Goal: Transaction & Acquisition: Book appointment/travel/reservation

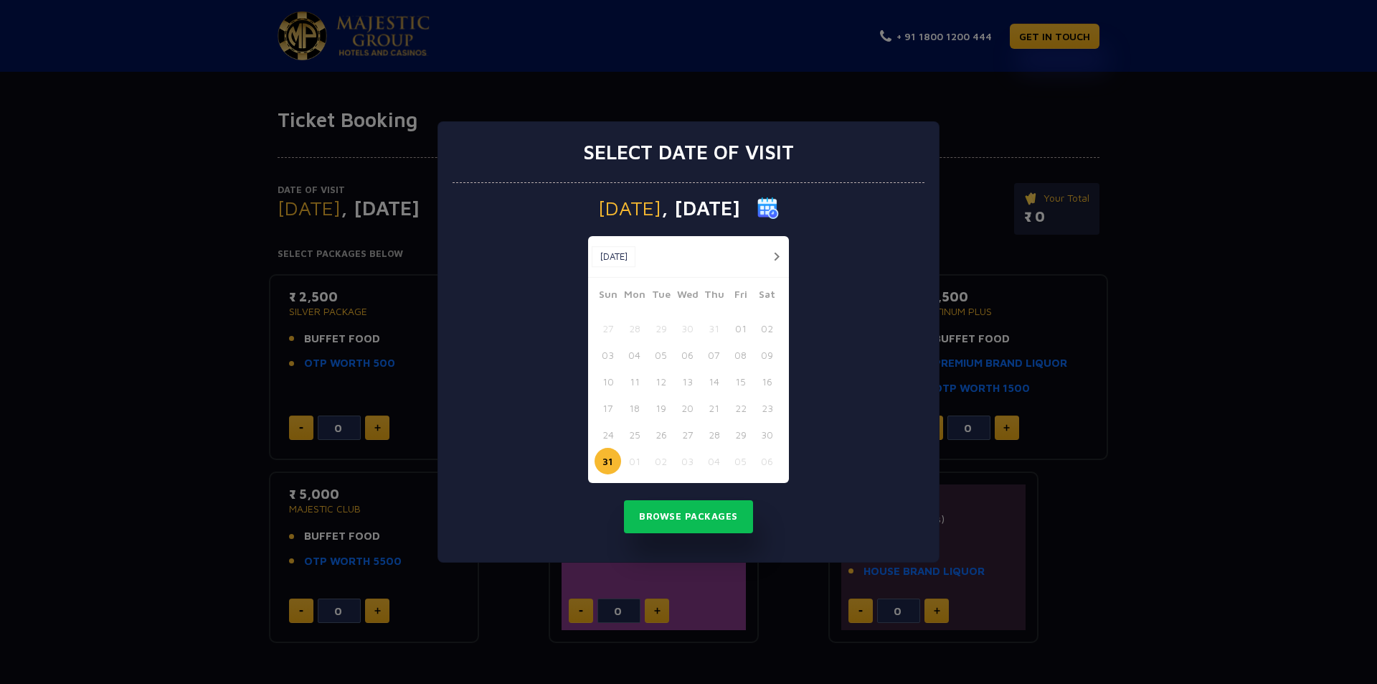
click at [637, 460] on button "01" at bounding box center [634, 461] width 27 height 27
click at [702, 509] on button "Browse Packages" at bounding box center [688, 516] width 129 height 33
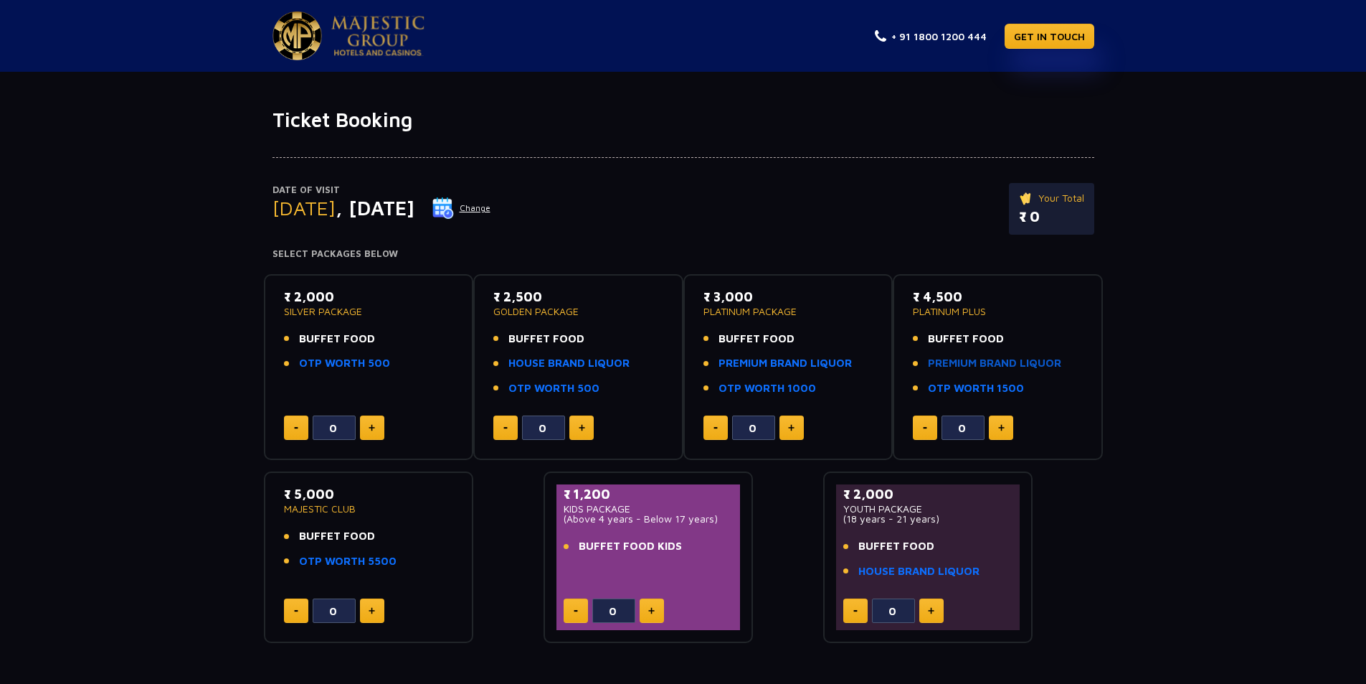
click at [1036, 358] on link "PREMIUM BRAND LIQUOR" at bounding box center [994, 363] width 133 height 16
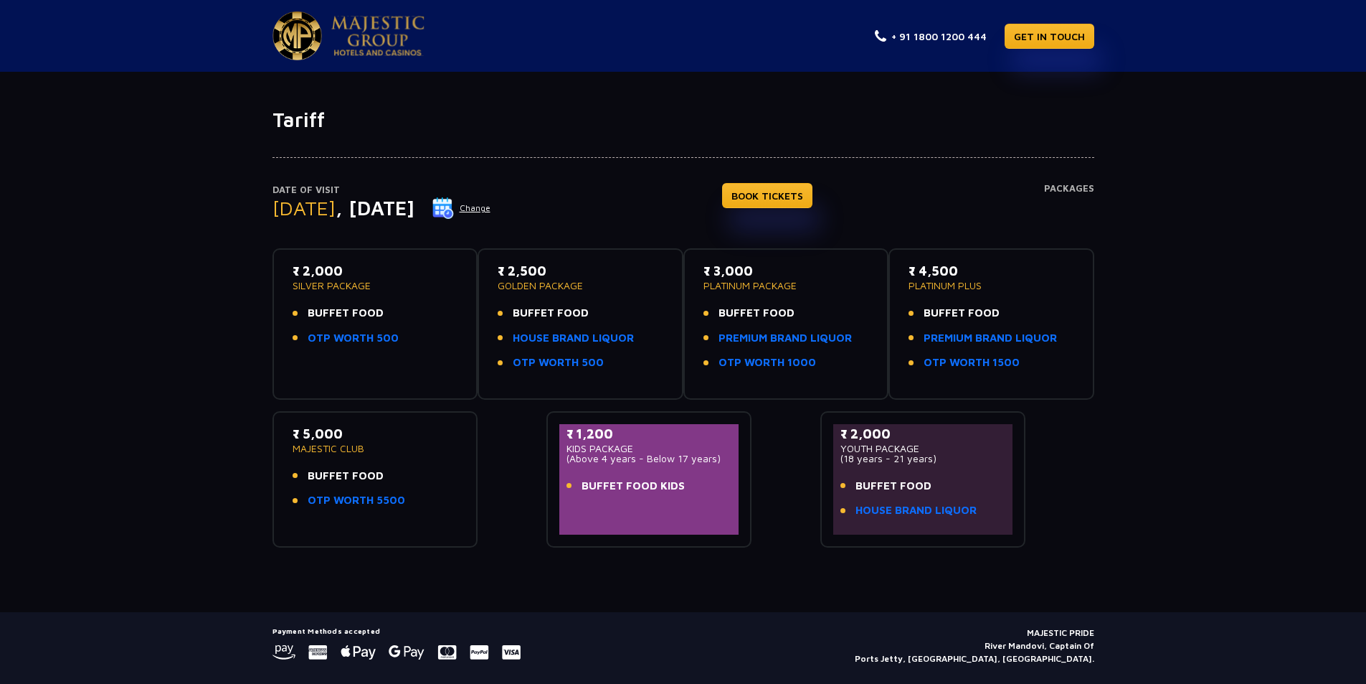
drag, startPoint x: 288, startPoint y: 270, endPoint x: 361, endPoint y: 269, distance: 72.4
click at [361, 269] on div "₹ 2,000 SILVER PACKAGE BUFFET FOOD OTP WORTH 500" at bounding box center [375, 324] width 180 height 126
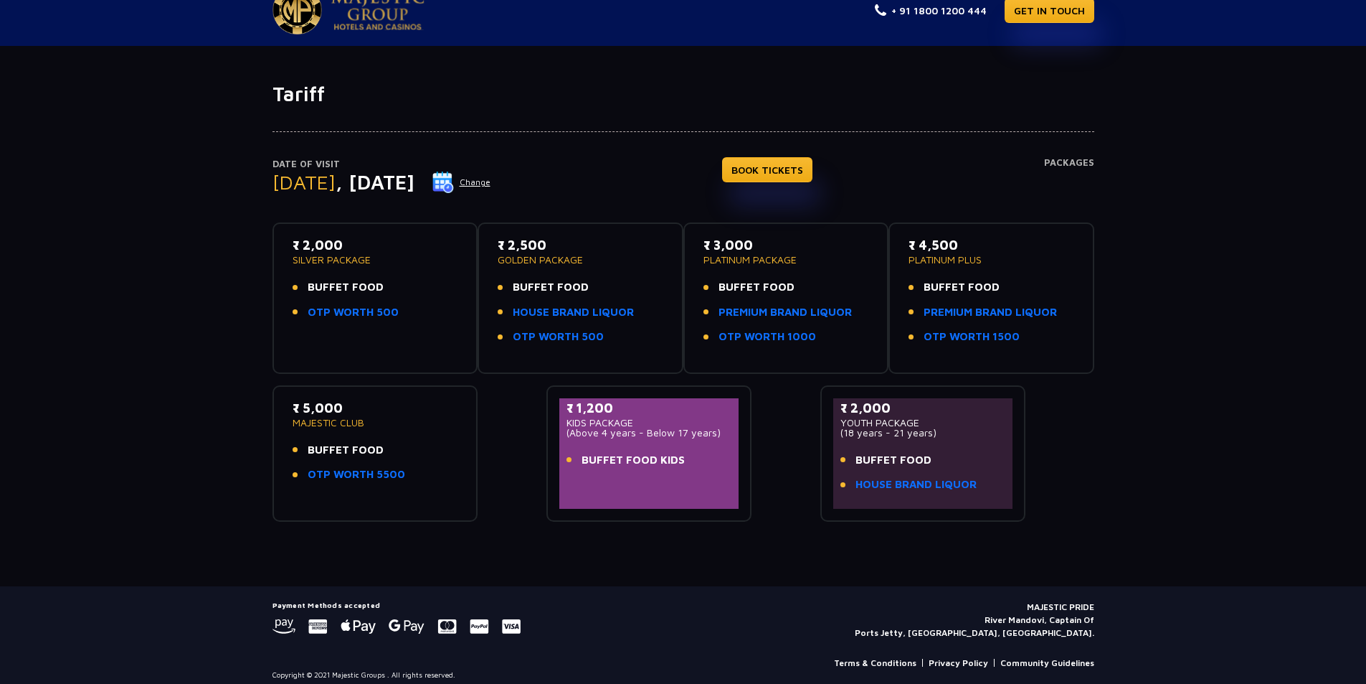
scroll to position [37, 0]
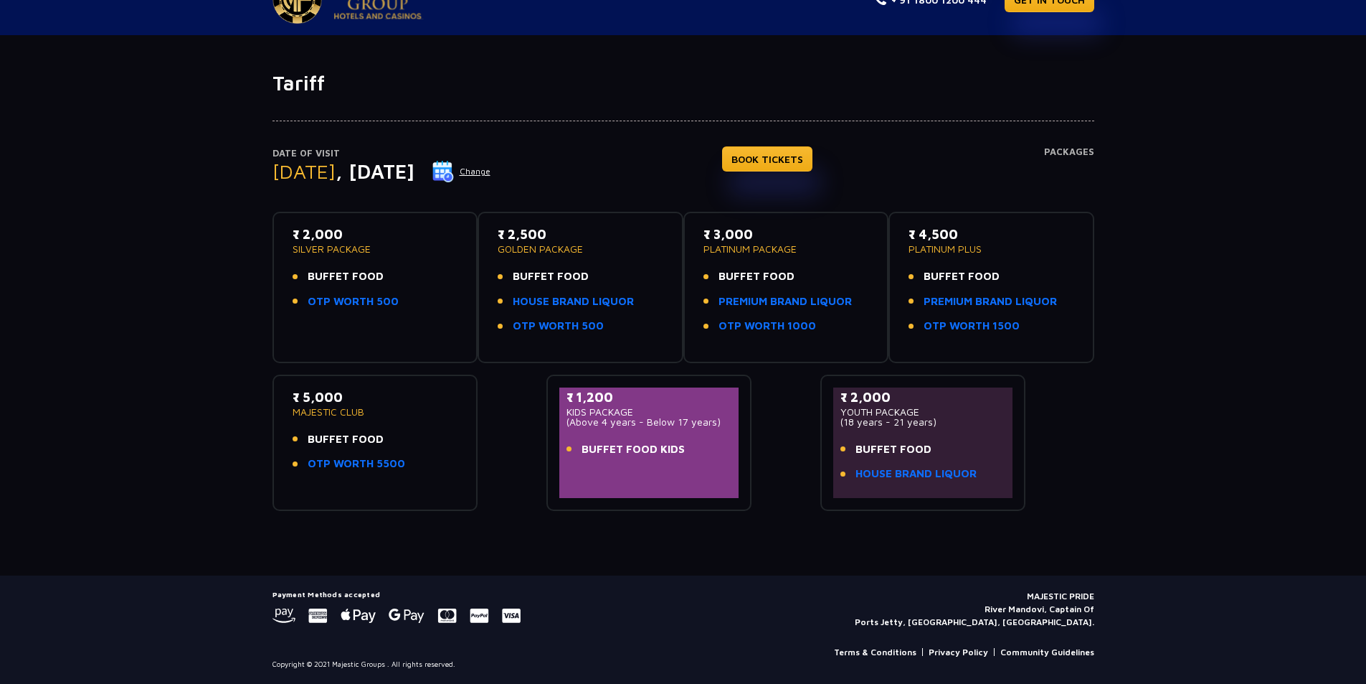
click at [358, 166] on span ", [DATE]" at bounding box center [375, 171] width 79 height 24
drag, startPoint x: 302, startPoint y: 234, endPoint x: 354, endPoint y: 235, distance: 51.7
click at [354, 235] on p "₹ 2,000" at bounding box center [376, 234] width 166 height 19
drag, startPoint x: 301, startPoint y: 235, endPoint x: 344, endPoint y: 235, distance: 43.0
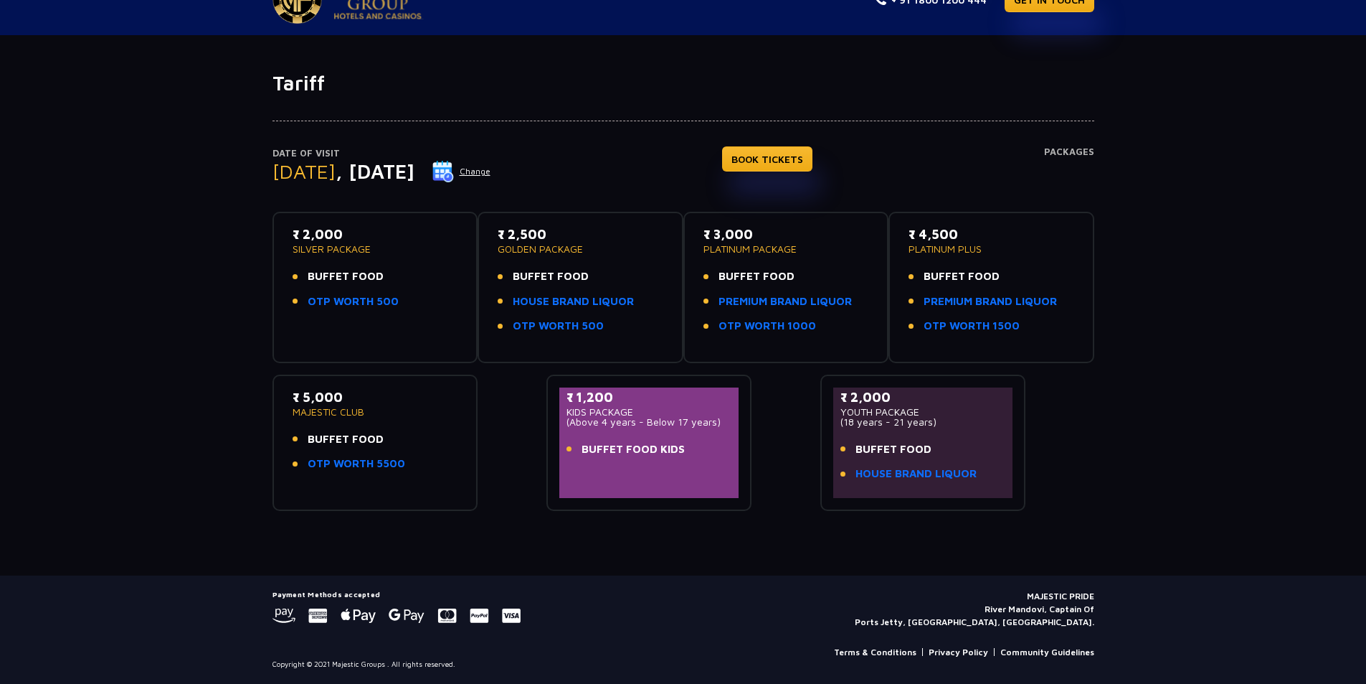
click at [344, 235] on p "₹ 2,000" at bounding box center [376, 234] width 166 height 19
click at [346, 240] on p "₹ 2,000" at bounding box center [376, 234] width 166 height 19
drag, startPoint x: 297, startPoint y: 234, endPoint x: 397, endPoint y: 245, distance: 101.1
click at [397, 245] on div "₹ 2,000 SILVER PACKAGE" at bounding box center [376, 239] width 166 height 29
drag, startPoint x: 311, startPoint y: 276, endPoint x: 382, endPoint y: 272, distance: 71.1
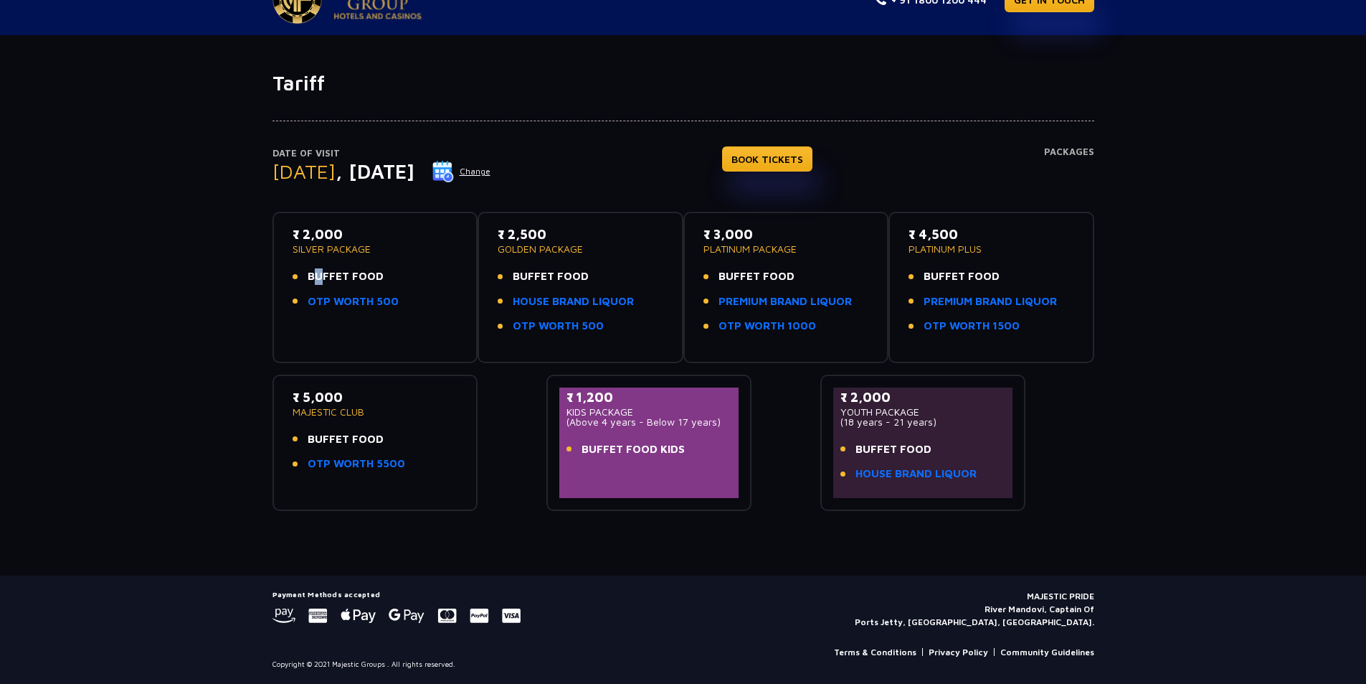
click at [382, 272] on li "BUFFET FOOD" at bounding box center [376, 276] width 166 height 16
click at [396, 303] on li "OTP WORTH 500" at bounding box center [376, 301] width 166 height 16
drag, startPoint x: 302, startPoint y: 402, endPoint x: 362, endPoint y: 400, distance: 60.3
click at [362, 400] on p "₹ 5,000" at bounding box center [376, 396] width 166 height 19
click at [407, 465] on li "OTP WORTH 5500" at bounding box center [376, 463] width 166 height 16
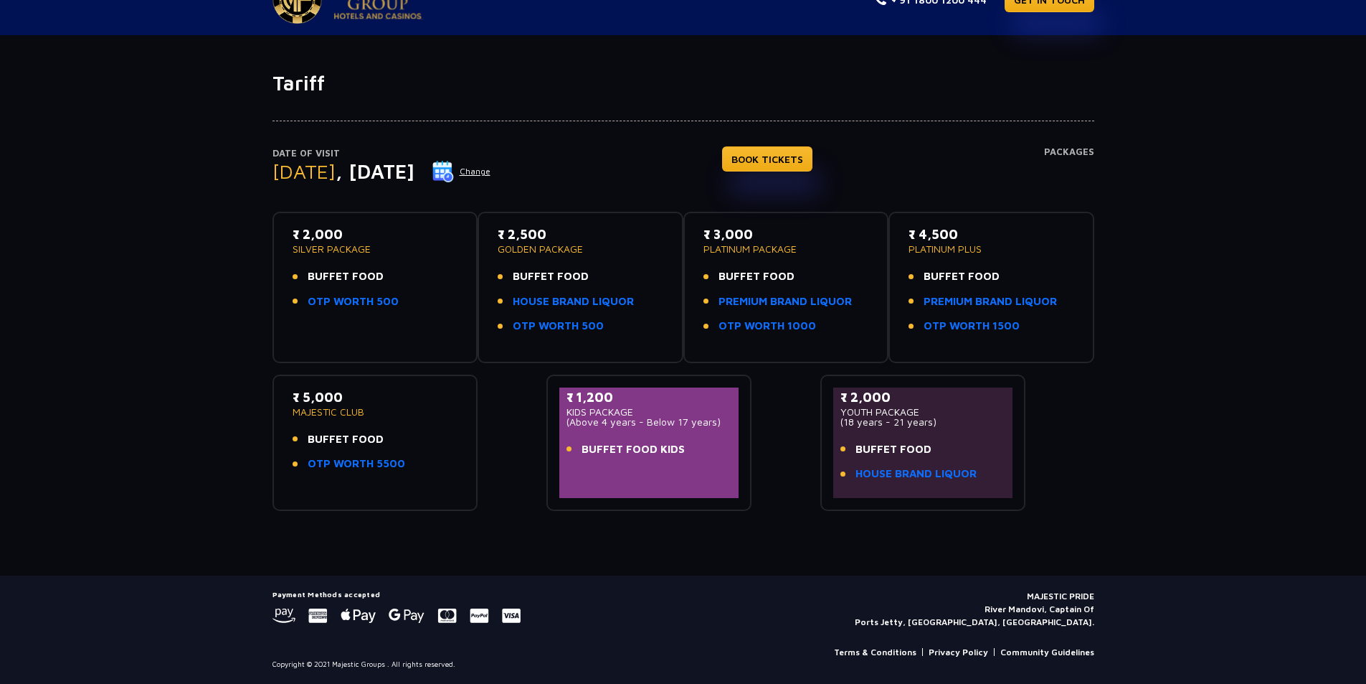
click at [408, 468] on li "OTP WORTH 5500" at bounding box center [376, 463] width 166 height 16
drag, startPoint x: 306, startPoint y: 401, endPoint x: 342, endPoint y: 400, distance: 35.9
click at [342, 400] on p "₹ 5,000" at bounding box center [376, 396] width 166 height 19
click at [345, 402] on p "₹ 5,000" at bounding box center [376, 396] width 166 height 19
click at [308, 396] on p "₹ 5,000" at bounding box center [376, 396] width 166 height 19
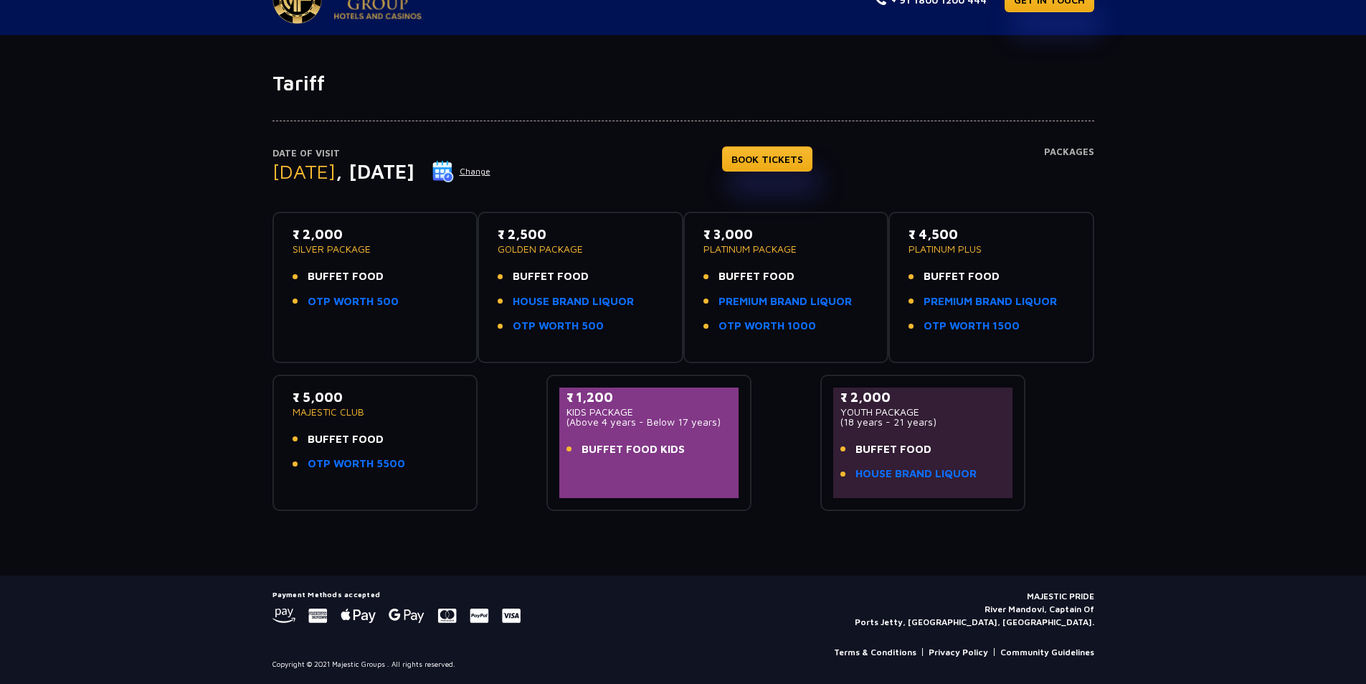
drag, startPoint x: 298, startPoint y: 397, endPoint x: 344, endPoint y: 400, distance: 46.0
click at [344, 400] on p "₹ 5,000" at bounding box center [376, 396] width 166 height 19
click at [346, 400] on p "₹ 5,000" at bounding box center [376, 396] width 166 height 19
drag, startPoint x: 341, startPoint y: 400, endPoint x: 311, endPoint y: 399, distance: 30.9
click at [311, 399] on p "₹ 5,000" at bounding box center [376, 396] width 166 height 19
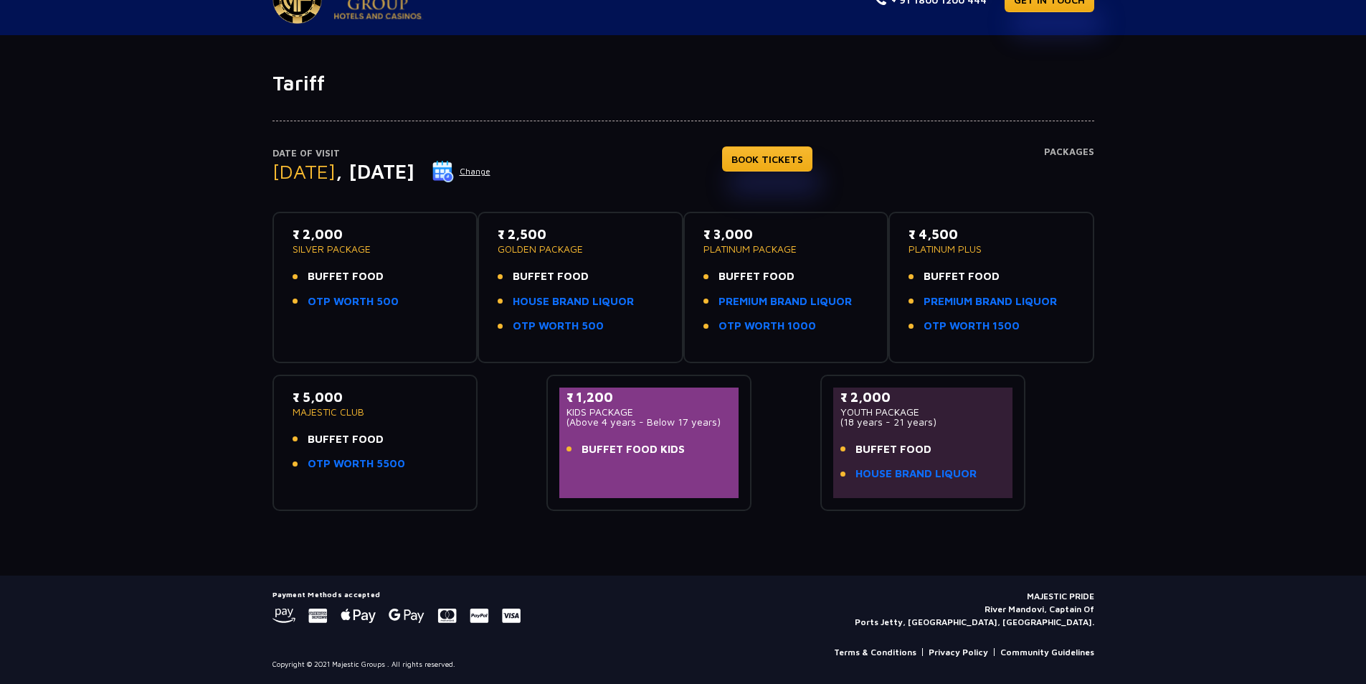
click at [350, 407] on p "MAJESTIC CLUB" at bounding box center [376, 412] width 166 height 10
drag, startPoint x: 351, startPoint y: 402, endPoint x: 303, endPoint y: 401, distance: 48.1
click at [303, 401] on p "₹ 5,000" at bounding box center [376, 396] width 166 height 19
drag, startPoint x: 409, startPoint y: 463, endPoint x: 360, endPoint y: 469, distance: 49.1
click at [360, 469] on li "OTP WORTH 5500" at bounding box center [376, 463] width 166 height 16
